Goal: Task Accomplishment & Management: Use online tool/utility

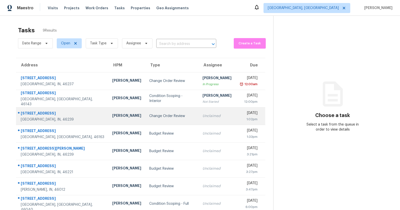
click at [79, 111] on td "3644 Whistlewood Ln Indianapolis, IN, 46239" at bounding box center [62, 116] width 92 height 18
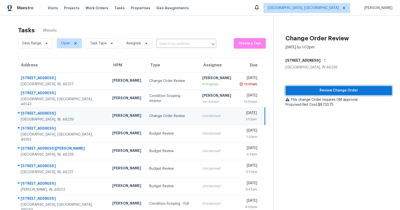
click at [308, 89] on span "Review Change Order" at bounding box center [339, 90] width 99 height 6
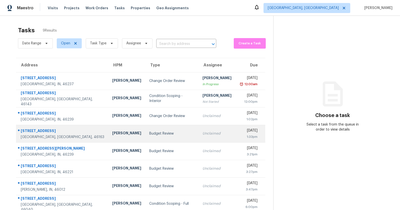
click at [149, 131] on div "Budget Review" at bounding box center [171, 133] width 45 height 5
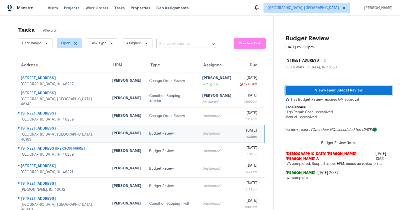
click at [352, 90] on span "View Repair Budget Review" at bounding box center [339, 90] width 99 height 6
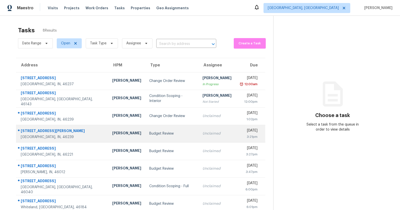
click at [41, 129] on div "9133 Fitzgerald Dr" at bounding box center [63, 131] width 84 height 6
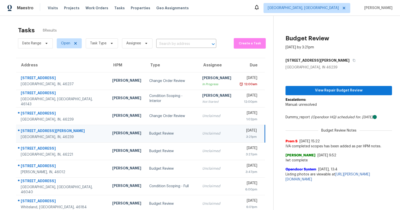
click at [341, 85] on div "View Repair Budget Review Escalations: Manual: unresolved Dummy_report (Opendoo…" at bounding box center [339, 127] width 107 height 114
click at [341, 91] on span "View Repair Budget Review" at bounding box center [339, 90] width 99 height 6
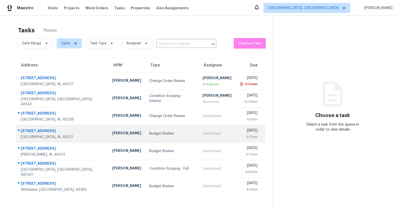
click at [51, 131] on div "[STREET_ADDRESS]" at bounding box center [63, 131] width 84 height 6
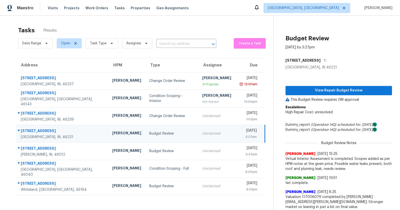
click at [335, 83] on div "View Repair Budget Review This Budget Review requires GM approval Escalations: …" at bounding box center [339, 189] width 107 height 239
click at [338, 91] on span "View Repair Budget Review" at bounding box center [339, 90] width 99 height 6
click at [55, 129] on div "[STREET_ADDRESS]" at bounding box center [63, 131] width 84 height 6
click at [334, 94] on button "View Repair Budget Review" at bounding box center [339, 90] width 107 height 9
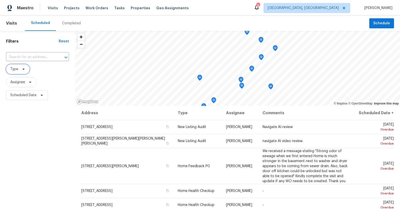
click at [27, 66] on span "Type" at bounding box center [18, 69] width 24 height 10
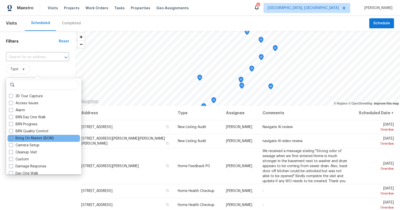
scroll to position [5, 0]
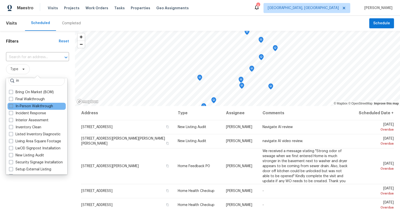
type input "in"
click at [37, 106] on label "In-Person Walkthrough" at bounding box center [31, 106] width 44 height 5
click at [12, 106] on input "In-Person Walkthrough" at bounding box center [10, 105] width 3 height 3
checkbox input "true"
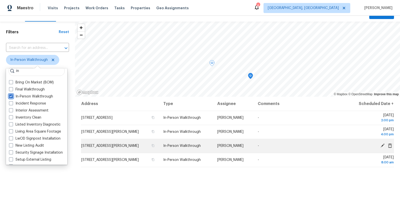
scroll to position [16, 0]
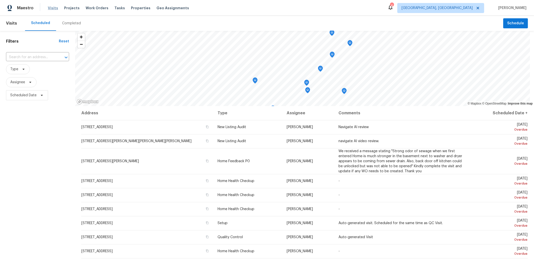
click at [54, 9] on span "Visits" at bounding box center [53, 8] width 10 height 5
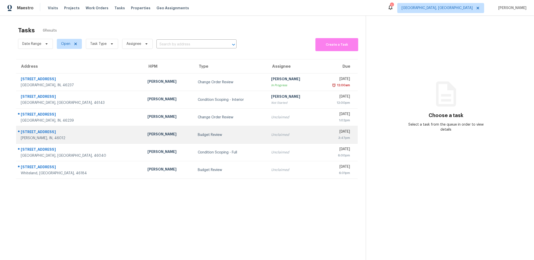
click at [37, 130] on div "[STREET_ADDRESS]" at bounding box center [80, 132] width 119 height 6
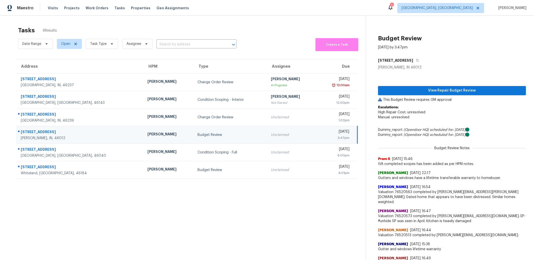
click at [35, 131] on div "[STREET_ADDRESS]" at bounding box center [80, 132] width 119 height 6
click at [40, 130] on div "[STREET_ADDRESS]" at bounding box center [80, 132] width 119 height 6
click at [37, 129] on div "[STREET_ADDRESS]" at bounding box center [80, 132] width 119 height 6
click at [30, 131] on div "[STREET_ADDRESS]" at bounding box center [80, 132] width 119 height 6
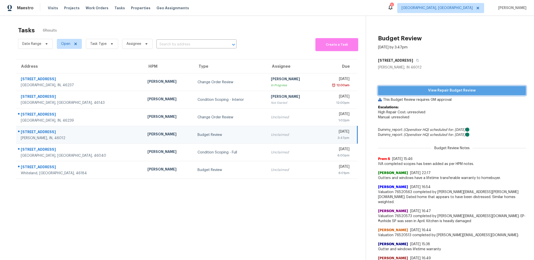
click at [388, 87] on span "View Repair Budget Review" at bounding box center [452, 90] width 140 height 6
